Goal: Use online tool/utility: Utilize a website feature to perform a specific function

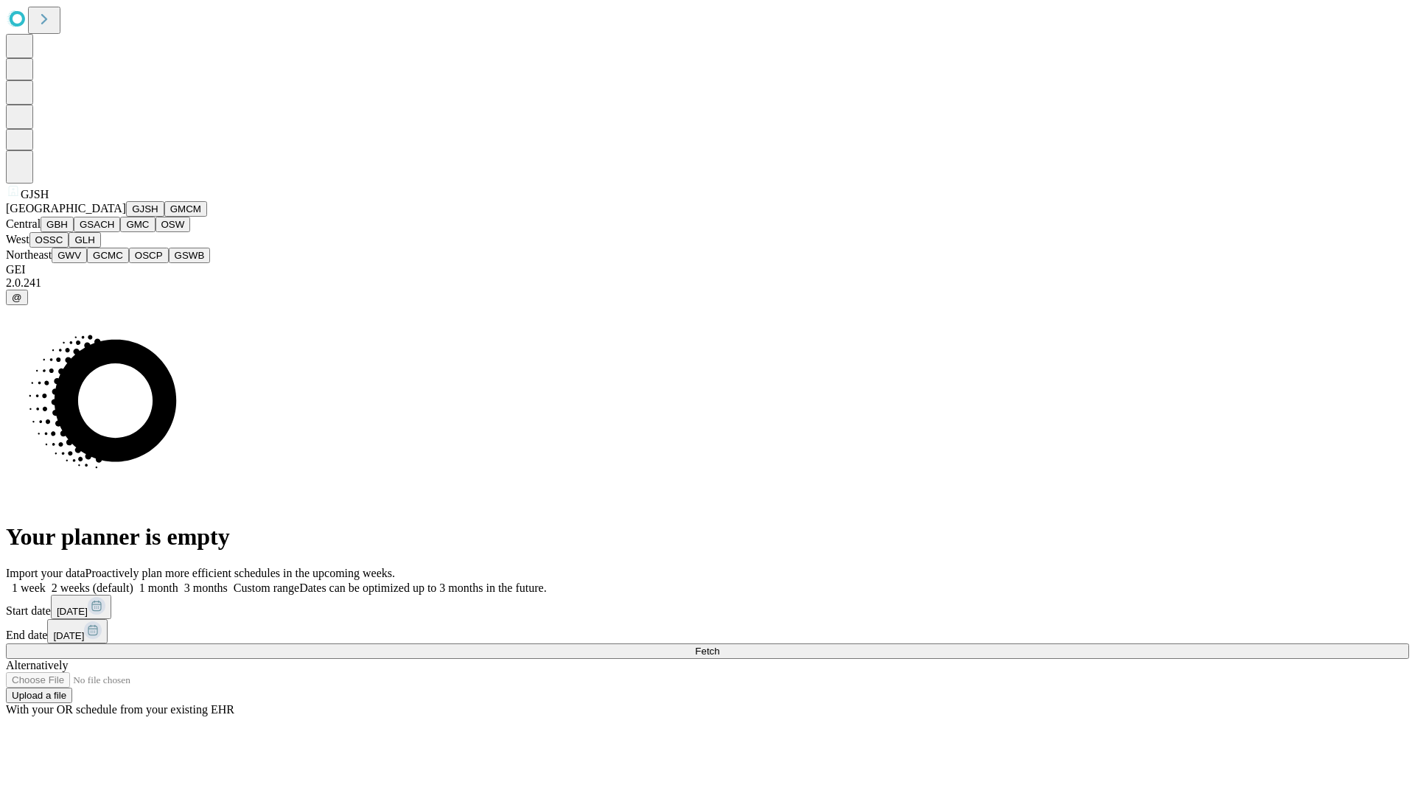
click at [126, 217] on button "GJSH" at bounding box center [145, 208] width 38 height 15
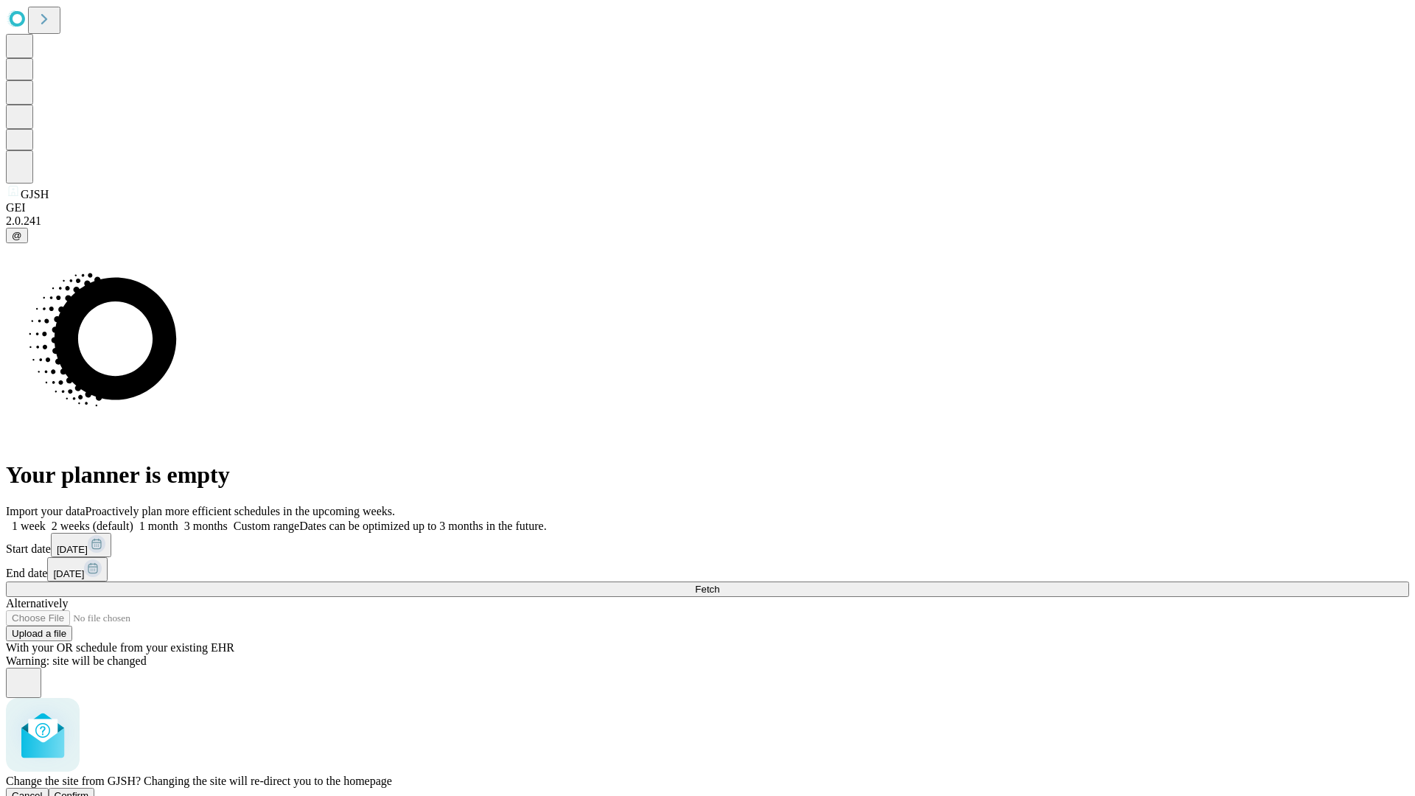
click at [89, 790] on span "Confirm" at bounding box center [72, 795] width 35 height 11
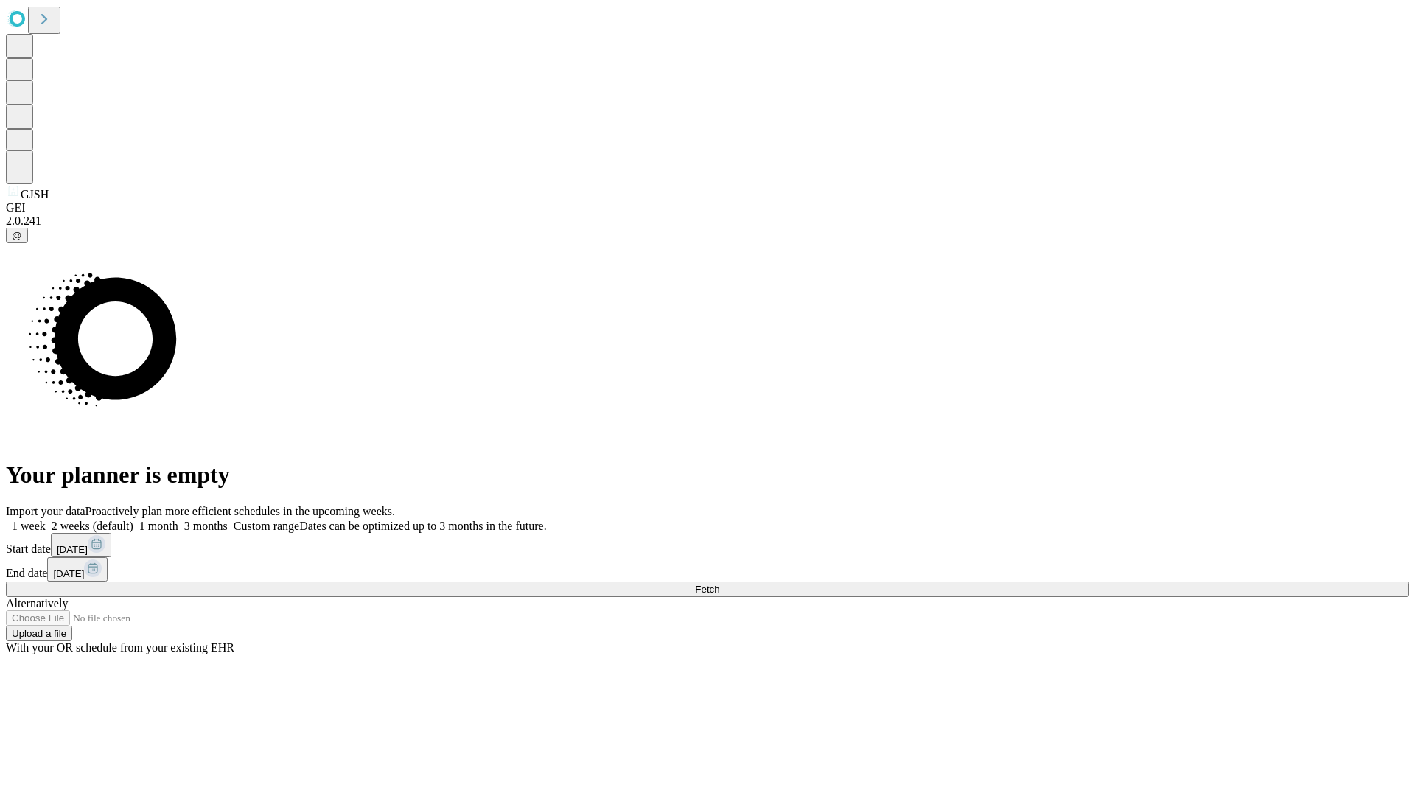
click at [46, 519] on label "1 week" at bounding box center [26, 525] width 40 height 13
click at [719, 584] on span "Fetch" at bounding box center [707, 589] width 24 height 11
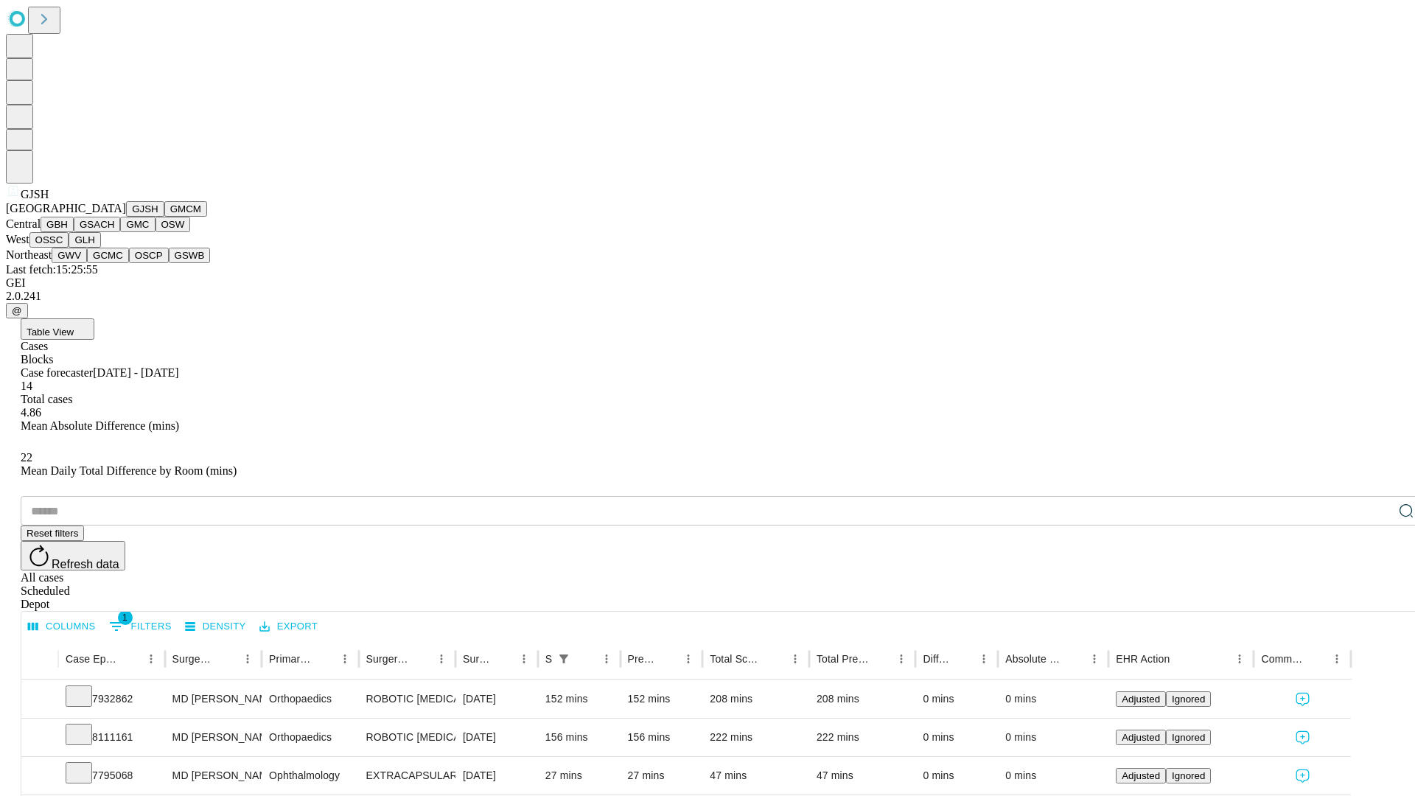
click at [164, 217] on button "GMCM" at bounding box center [185, 208] width 43 height 15
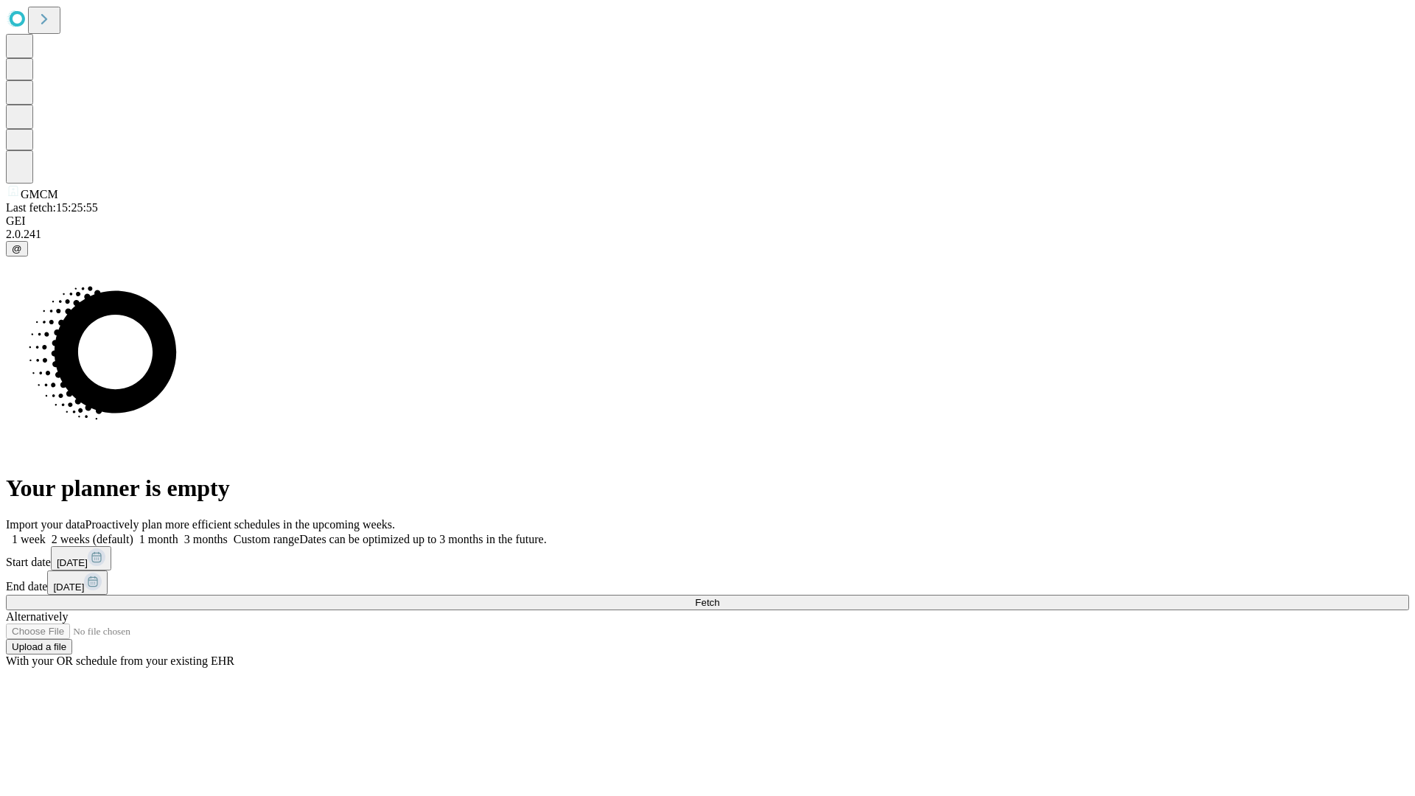
click at [46, 533] on label "1 week" at bounding box center [26, 539] width 40 height 13
click at [719, 597] on span "Fetch" at bounding box center [707, 602] width 24 height 11
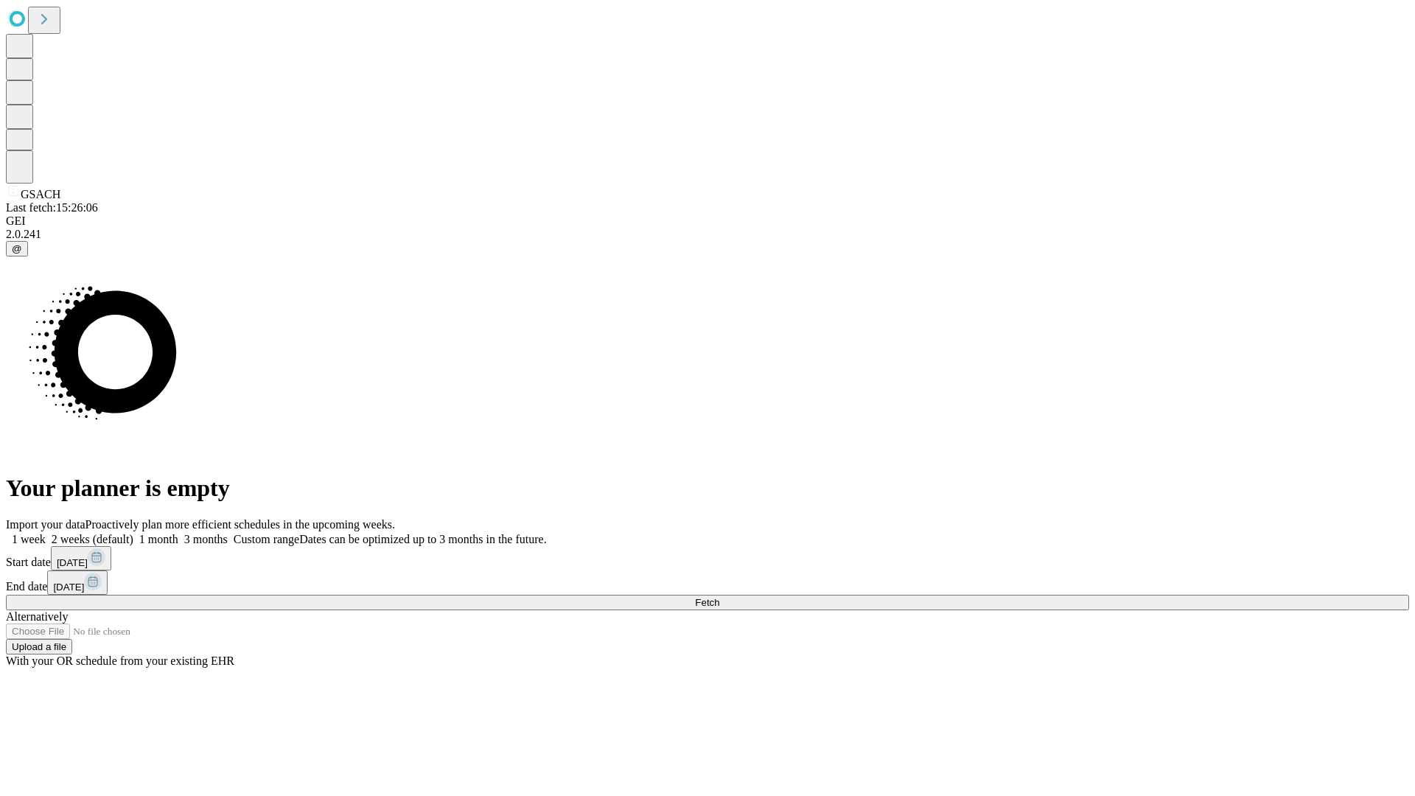
click at [719, 597] on span "Fetch" at bounding box center [707, 602] width 24 height 11
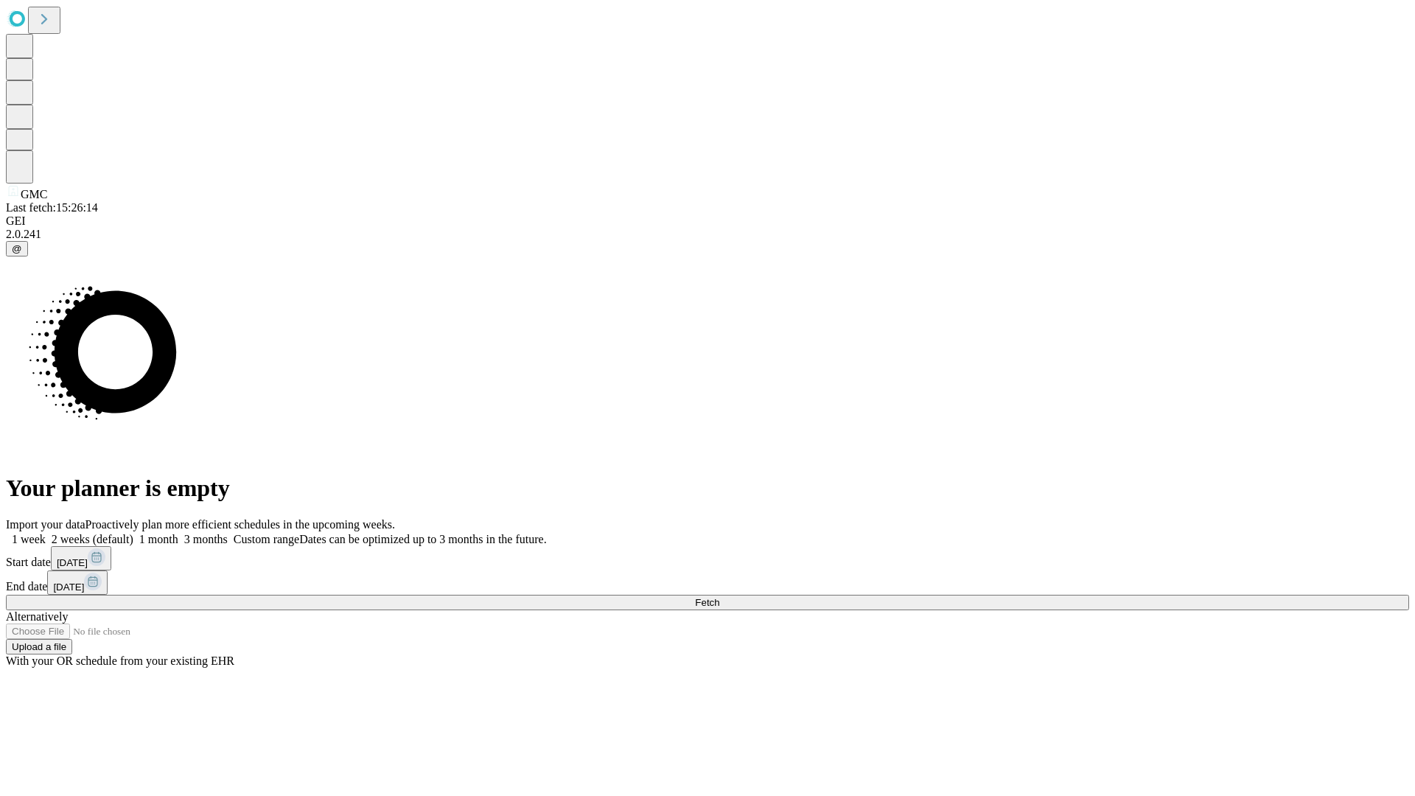
click at [46, 533] on label "1 week" at bounding box center [26, 539] width 40 height 13
click at [719, 597] on span "Fetch" at bounding box center [707, 602] width 24 height 11
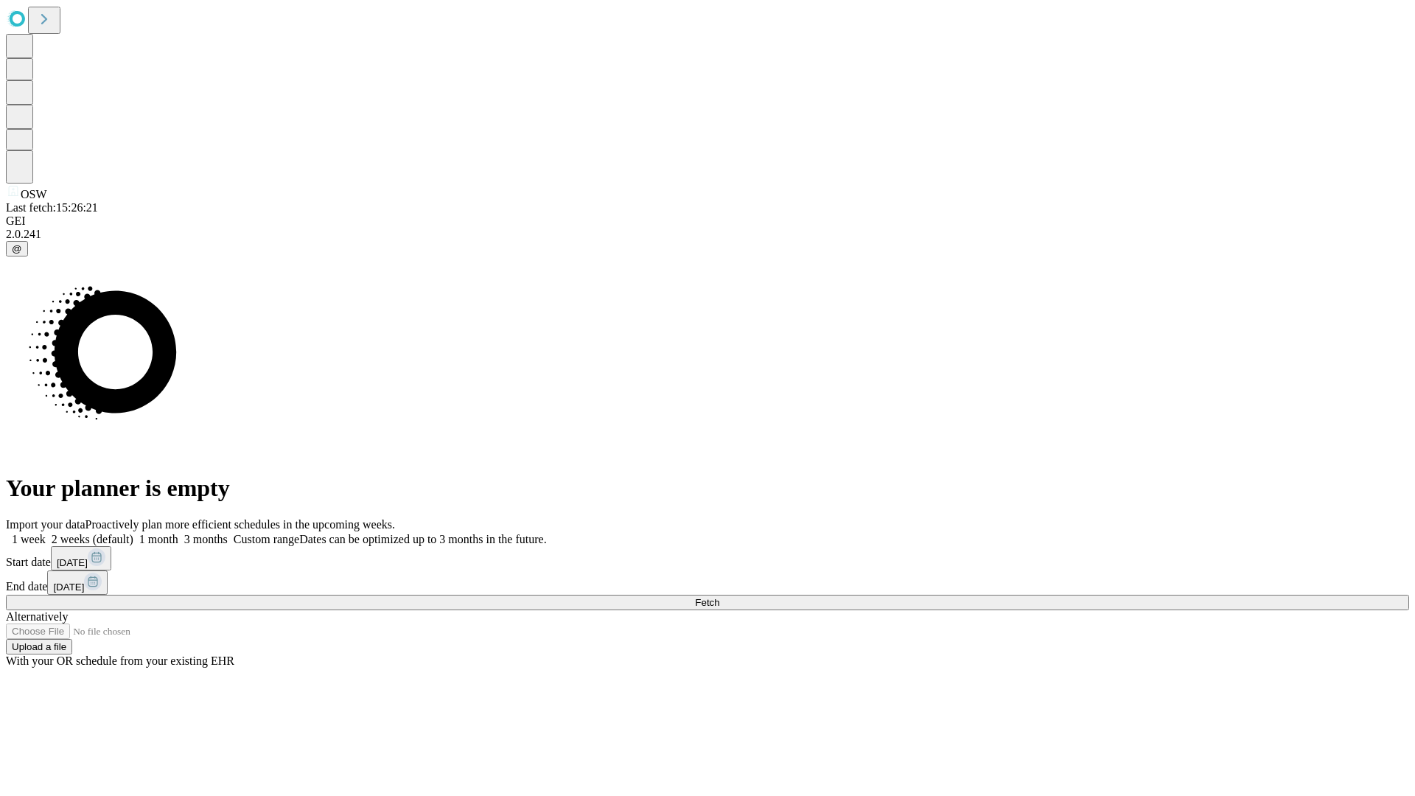
click at [719, 597] on span "Fetch" at bounding box center [707, 602] width 24 height 11
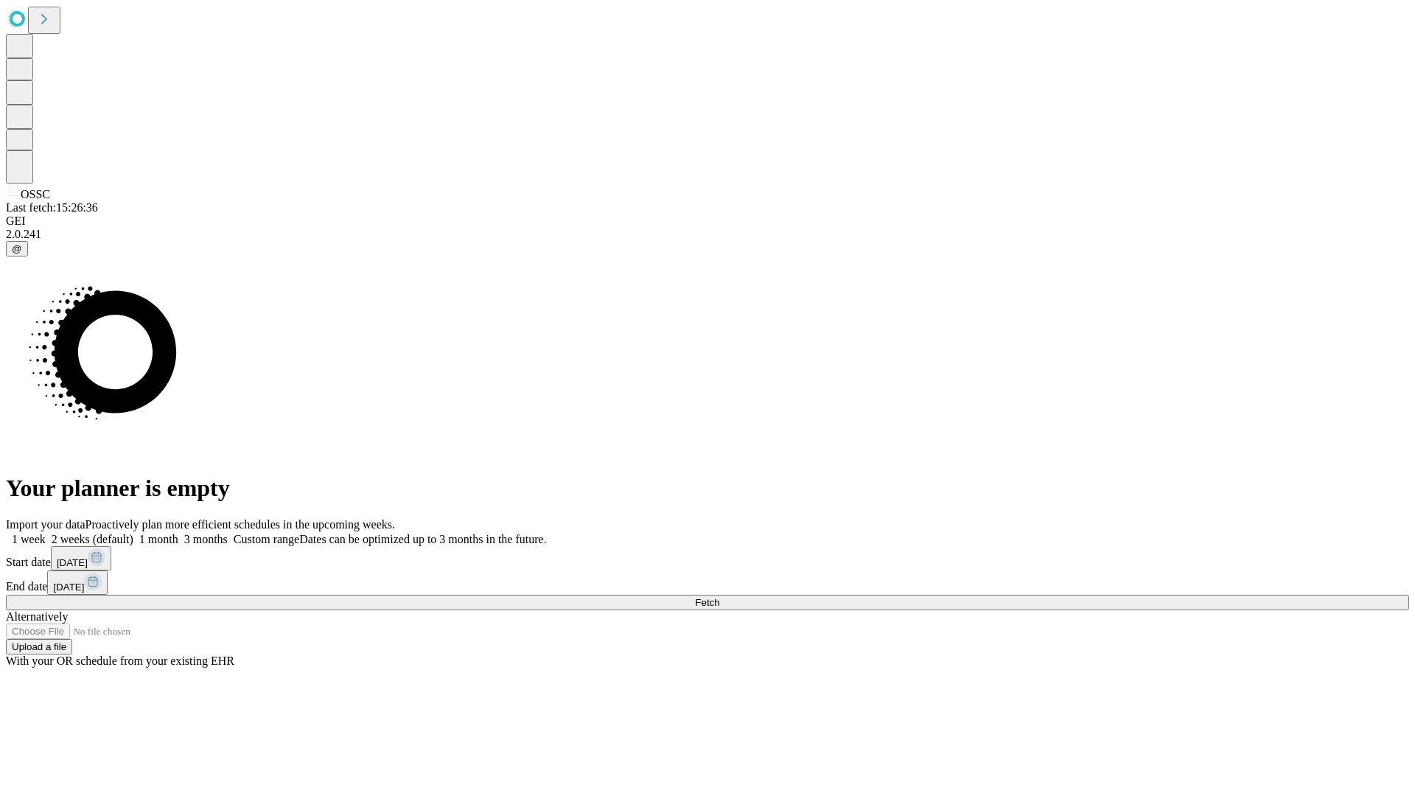
click at [46, 533] on label "1 week" at bounding box center [26, 539] width 40 height 13
click at [719, 597] on span "Fetch" at bounding box center [707, 602] width 24 height 11
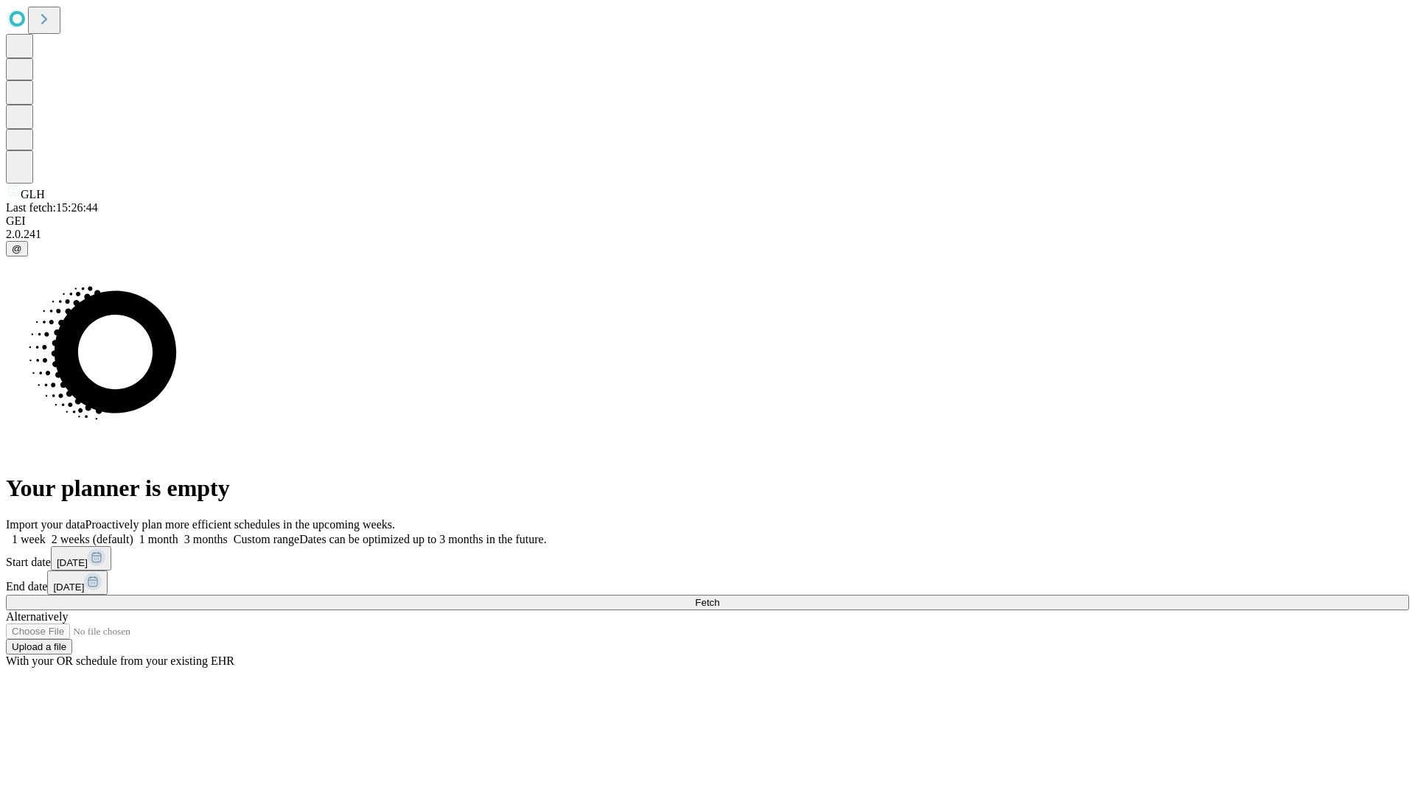
click at [46, 533] on label "1 week" at bounding box center [26, 539] width 40 height 13
click at [719, 597] on span "Fetch" at bounding box center [707, 602] width 24 height 11
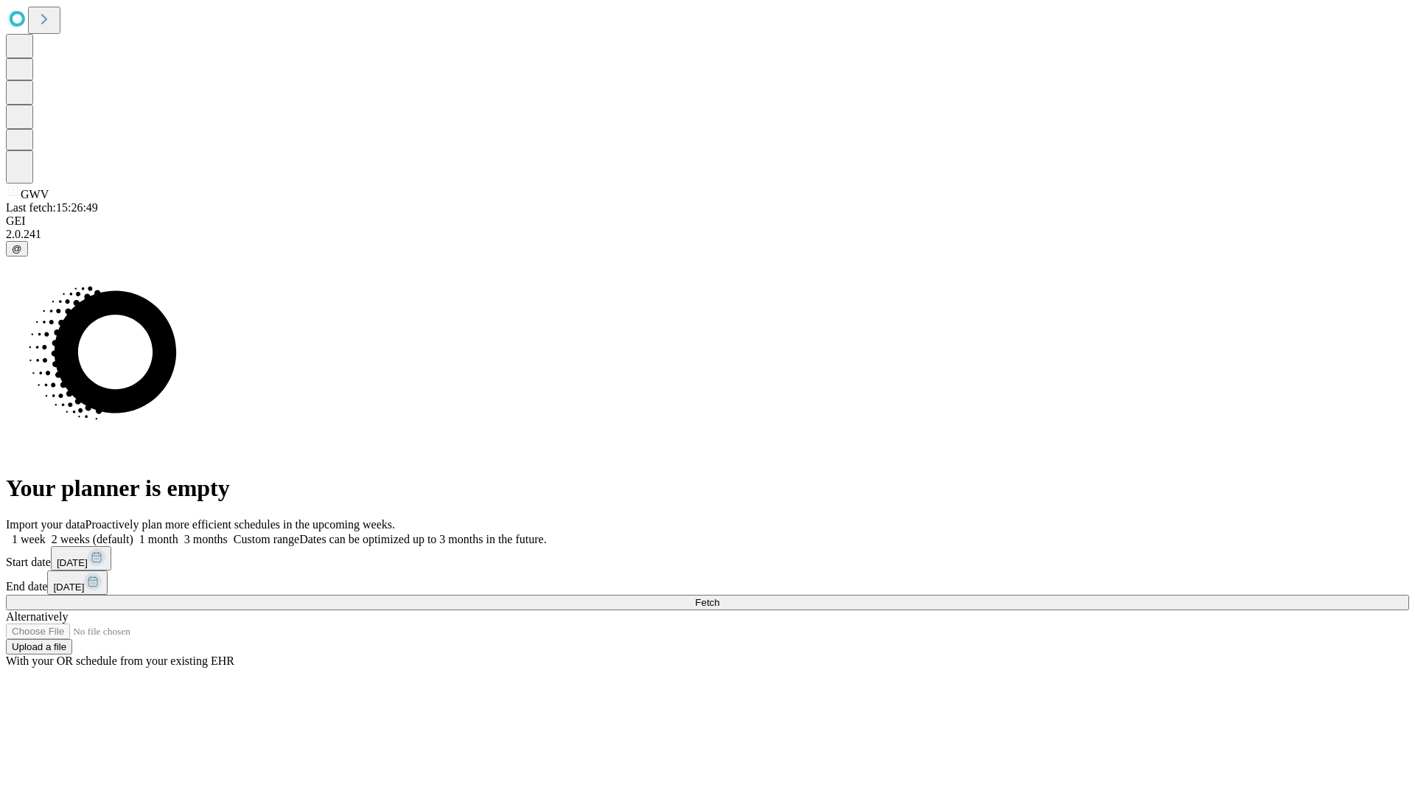
click at [46, 533] on label "1 week" at bounding box center [26, 539] width 40 height 13
click at [719, 597] on span "Fetch" at bounding box center [707, 602] width 24 height 11
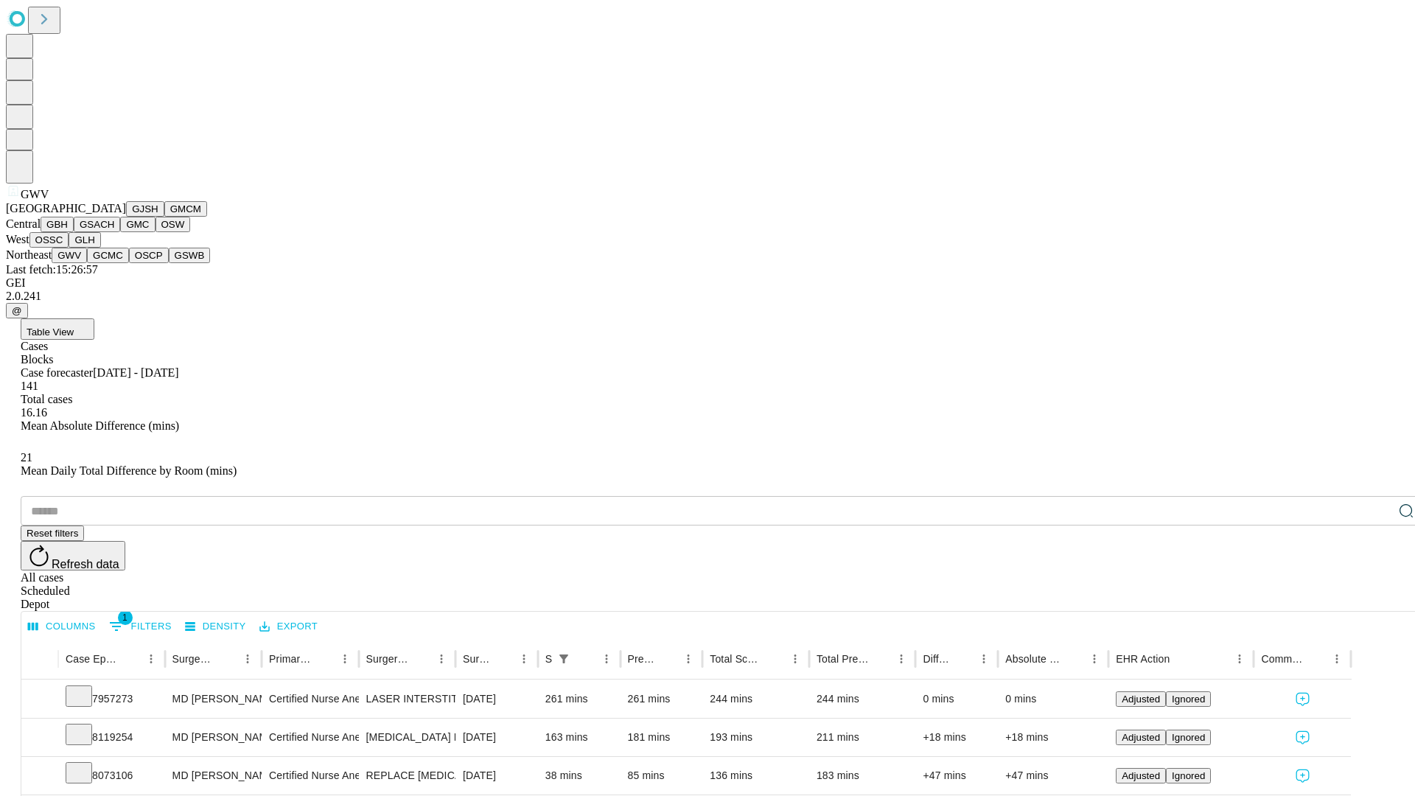
click at [114, 263] on button "GCMC" at bounding box center [108, 255] width 42 height 15
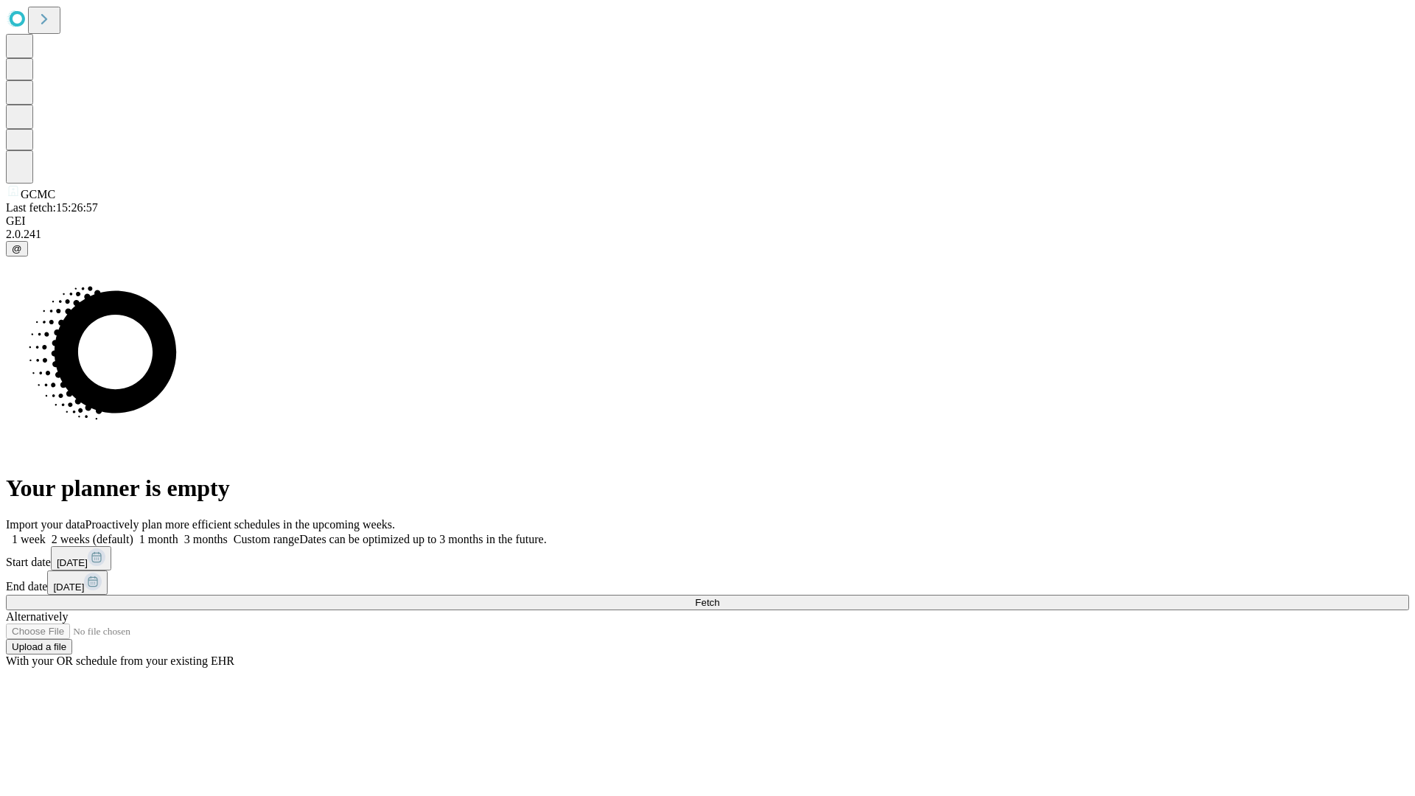
click at [46, 533] on label "1 week" at bounding box center [26, 539] width 40 height 13
click at [719, 597] on span "Fetch" at bounding box center [707, 602] width 24 height 11
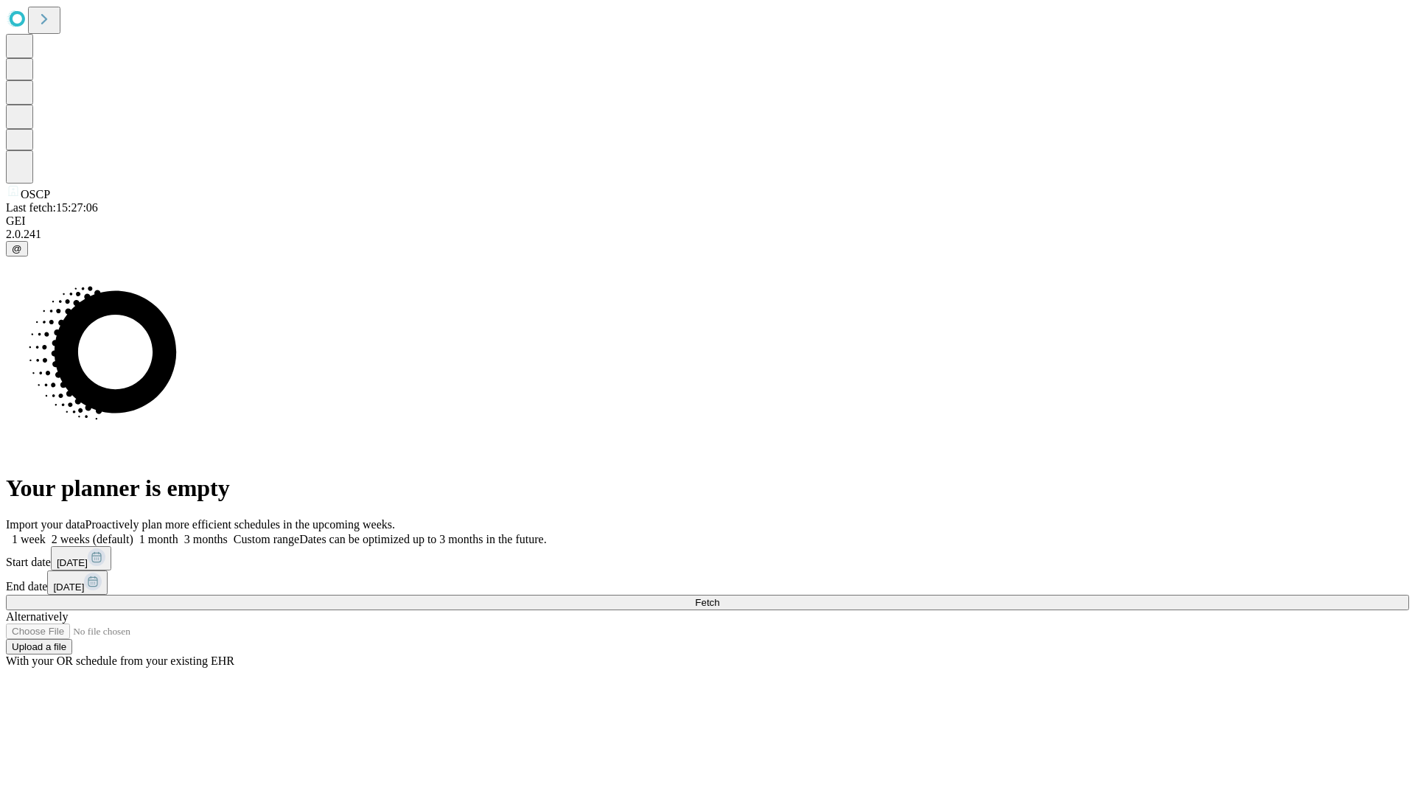
click at [46, 533] on label "1 week" at bounding box center [26, 539] width 40 height 13
click at [719, 597] on span "Fetch" at bounding box center [707, 602] width 24 height 11
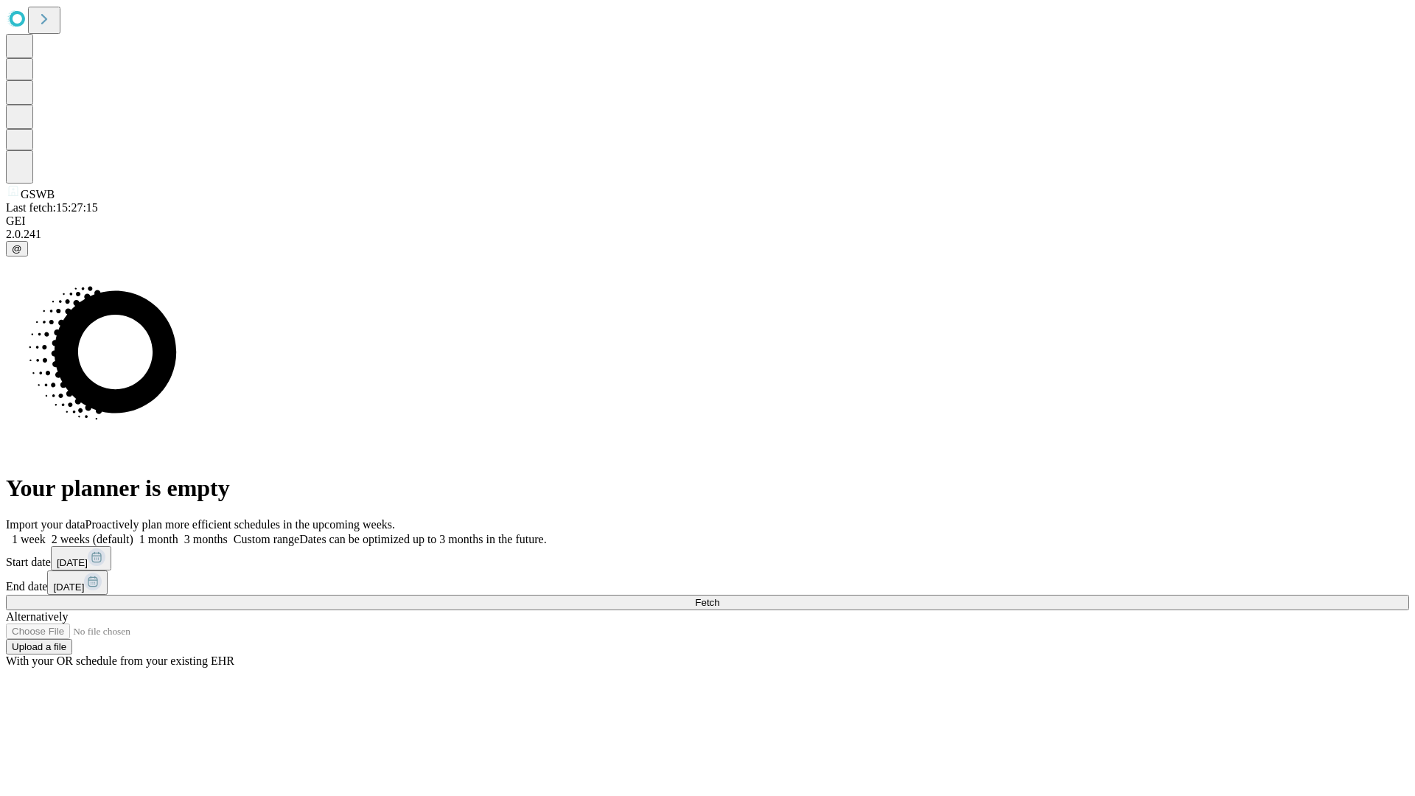
click at [46, 533] on label "1 week" at bounding box center [26, 539] width 40 height 13
click at [719, 597] on span "Fetch" at bounding box center [707, 602] width 24 height 11
